Goal: Transaction & Acquisition: Book appointment/travel/reservation

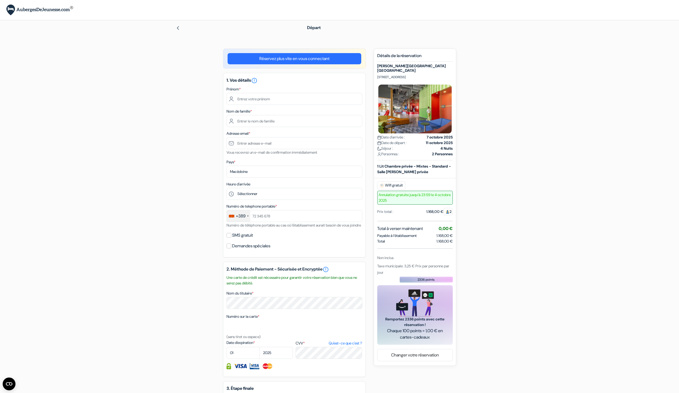
drag, startPoint x: 455, startPoint y: 179, endPoint x: 454, endPoint y: 182, distance: 4.0
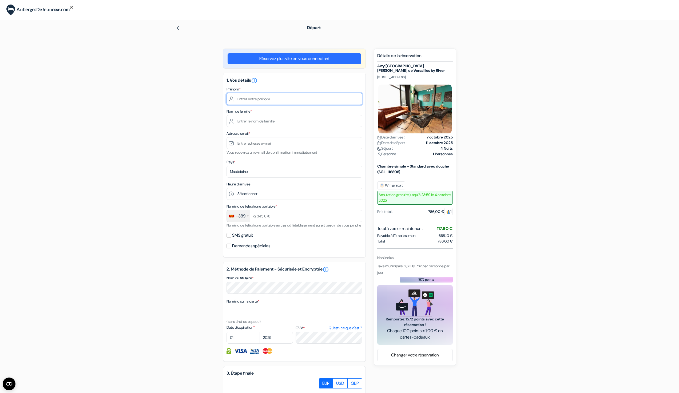
click at [263, 100] on input "text" at bounding box center [295, 99] width 136 height 12
type input "Filip"
type input "Petrusev"
click at [264, 141] on input "text" at bounding box center [295, 143] width 136 height 12
type input "philipp@dorms.com"
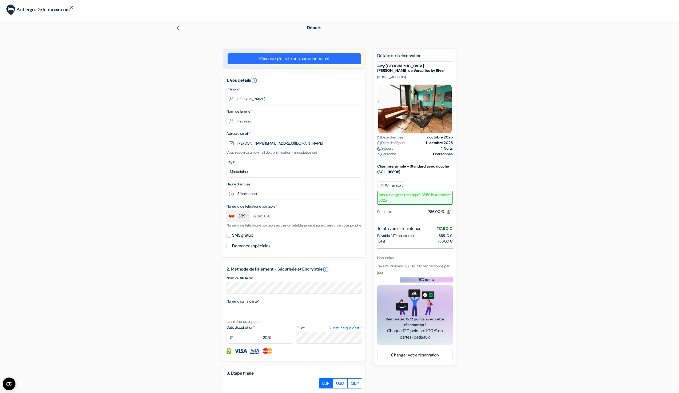
click at [277, 201] on div "1. Vos détails error_outline Prénom * Filip Nom de famille * Petrusev Adresse e…" at bounding box center [294, 165] width 143 height 185
drag, startPoint x: 277, startPoint y: 210, endPoint x: 278, endPoint y: 216, distance: 5.6
click at [277, 211] on input "text" at bounding box center [295, 216] width 136 height 12
type input "77123123"
select select "5"
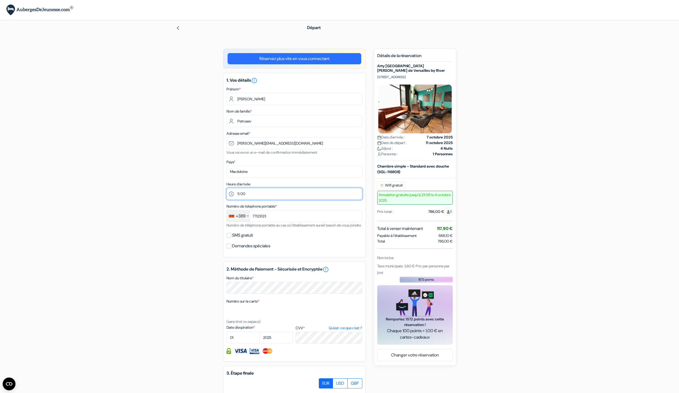
click at [227, 188] on select "Sélectionner 1:00 2:00 3:00 4:00 5:00 6:00 7:00 8:00 9:00 10:00 11:00 12:00 13:…" at bounding box center [295, 194] width 136 height 12
select select "12"
click at [227, 338] on select "01 02 03 04 05 06 07 08 09 10 11 12" at bounding box center [243, 338] width 33 height 12
select select "2026"
click at [260, 338] on select "2025 2026 2027 2028 2029 2030 2031 2032 2033 2034 2035 2036 2037 2038 2039 2040…" at bounding box center [276, 338] width 33 height 12
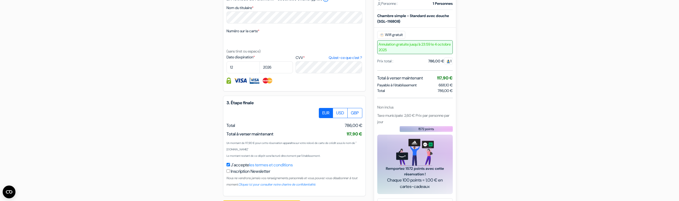
scroll to position [296, 0]
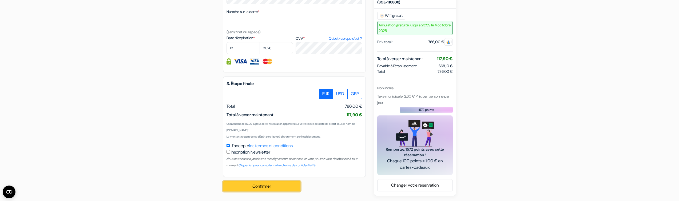
click at [289, 190] on button "Confirmer Loading..." at bounding box center [261, 186] width 77 height 10
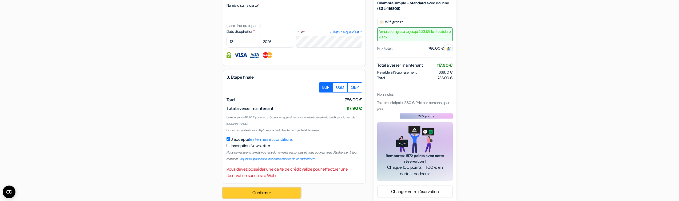
click at [282, 198] on button "Confirmer Loading..." at bounding box center [261, 193] width 77 height 10
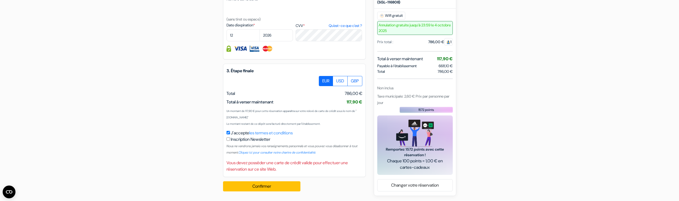
scroll to position [309, 0]
click at [286, 186] on button "Confirmer Loading..." at bounding box center [261, 186] width 77 height 10
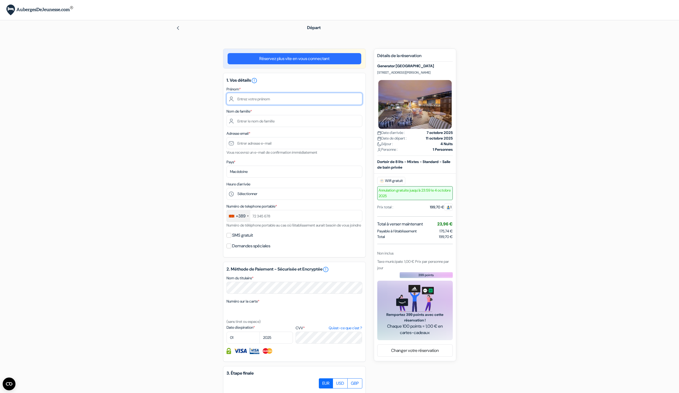
click at [259, 100] on input "text" at bounding box center [295, 99] width 136 height 12
type input "[PERSON_NAME]"
type input "Petrusev"
type input "[PERSON_NAME][EMAIL_ADDRESS][DOMAIN_NAME]"
select select "7"
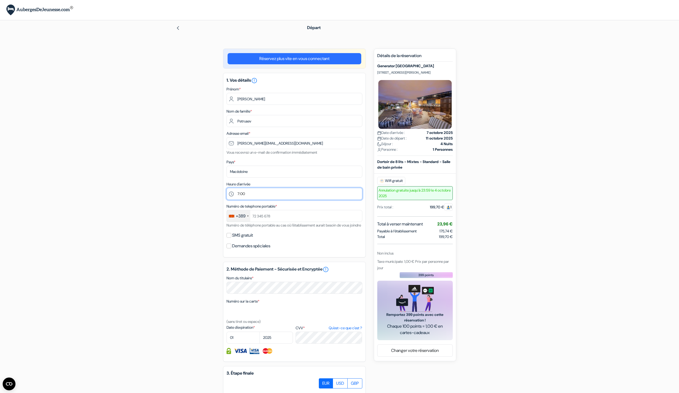
click at [227, 188] on select "Sélectionner 1:00 2:00 3:00 4:00 5:00 6:00 7:00 8:00 9:00 10:00 11:00 12:00 13:…" at bounding box center [295, 194] width 136 height 12
click at [273, 216] on input "text" at bounding box center [295, 216] width 136 height 12
type input "77123123"
click at [271, 330] on label "Date d'expiration *" at bounding box center [260, 328] width 66 height 6
click at [0, 0] on textarea "Nom du titulaire *" at bounding box center [0, 0] width 0 height 0
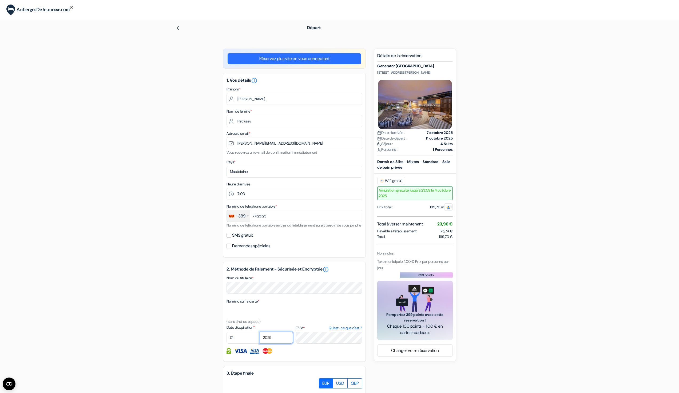
select select "2040"
click at [260, 338] on select "2025 2026 2027 2028 2029 2030 2031 2032 2033 2034 2035 2036 2037 2038 2039 2040…" at bounding box center [276, 338] width 33 height 12
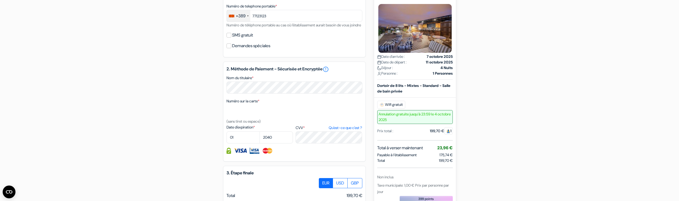
scroll to position [296, 0]
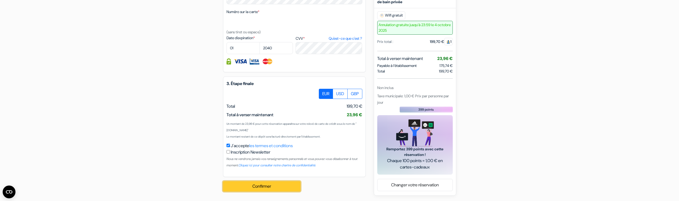
click at [275, 185] on button "Confirmer Loading..." at bounding box center [261, 186] width 77 height 10
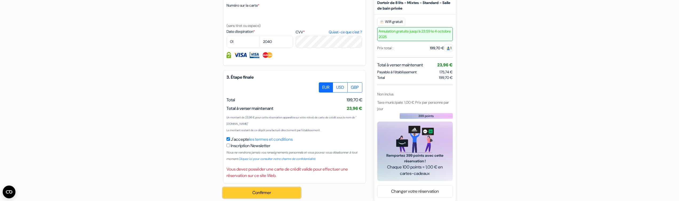
click at [269, 197] on button "Confirmer Loading..." at bounding box center [261, 193] width 77 height 10
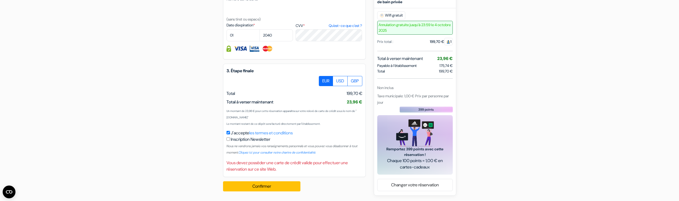
scroll to position [309, 0]
click at [250, 187] on button "Confirmer Loading..." at bounding box center [261, 186] width 77 height 10
click at [237, 182] on button "Confirmer Loading..." at bounding box center [261, 186] width 77 height 10
click at [246, 189] on button "Confirmer Loading..." at bounding box center [261, 186] width 77 height 10
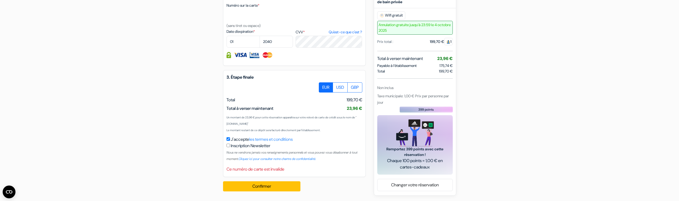
scroll to position [302, 0]
click at [260, 189] on button "Confirmer Loading..." at bounding box center [261, 186] width 77 height 10
click at [264, 191] on button "Confirmer Loading..." at bounding box center [261, 186] width 77 height 10
